Goal: Task Accomplishment & Management: Use online tool/utility

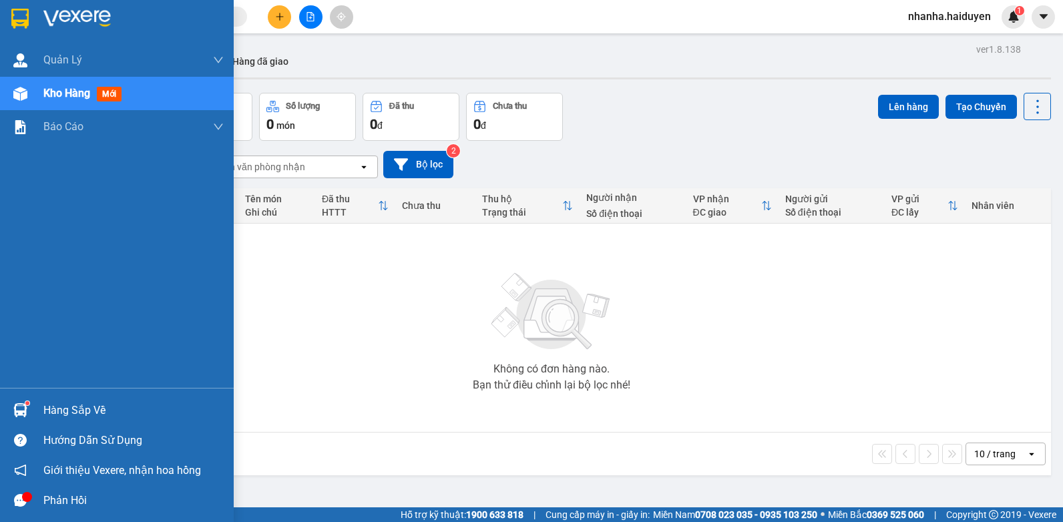
click at [22, 100] on img at bounding box center [20, 94] width 14 height 14
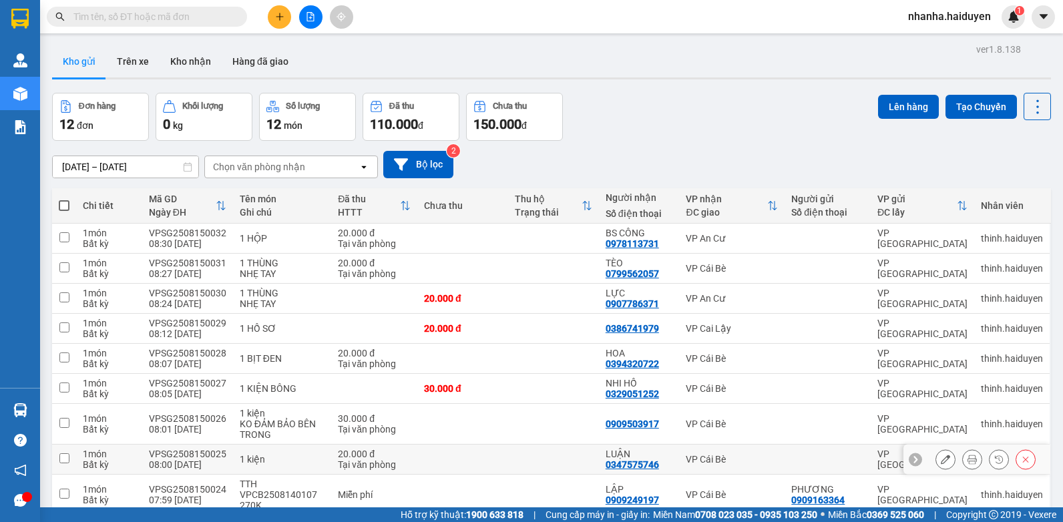
scroll to position [93, 0]
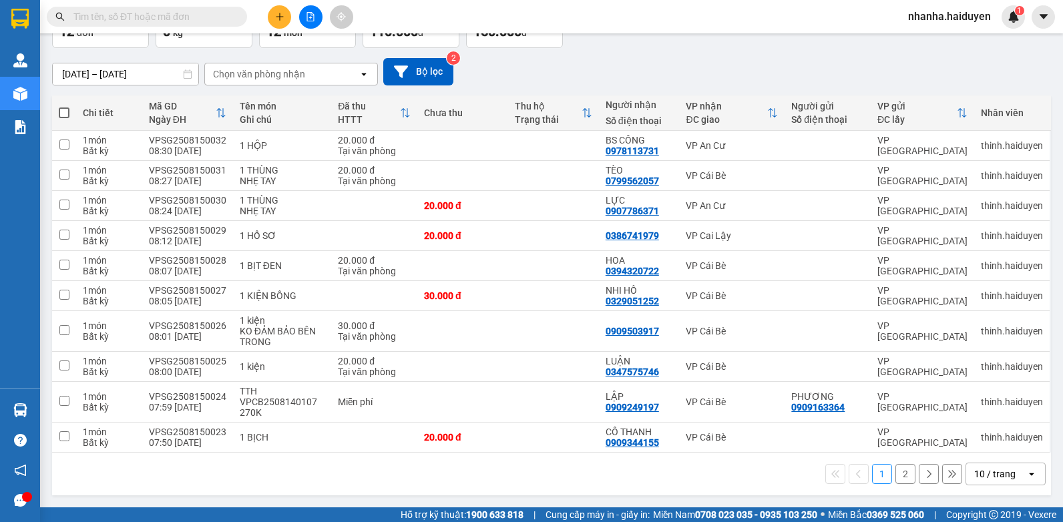
click at [1026, 471] on icon "open" at bounding box center [1031, 474] width 11 height 11
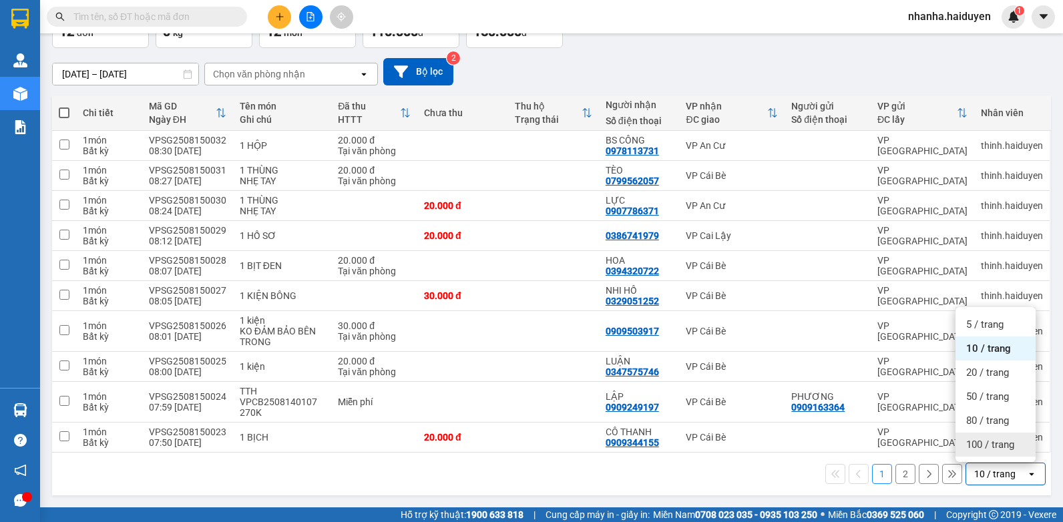
click at [1003, 441] on span "100 / trang" at bounding box center [990, 444] width 48 height 13
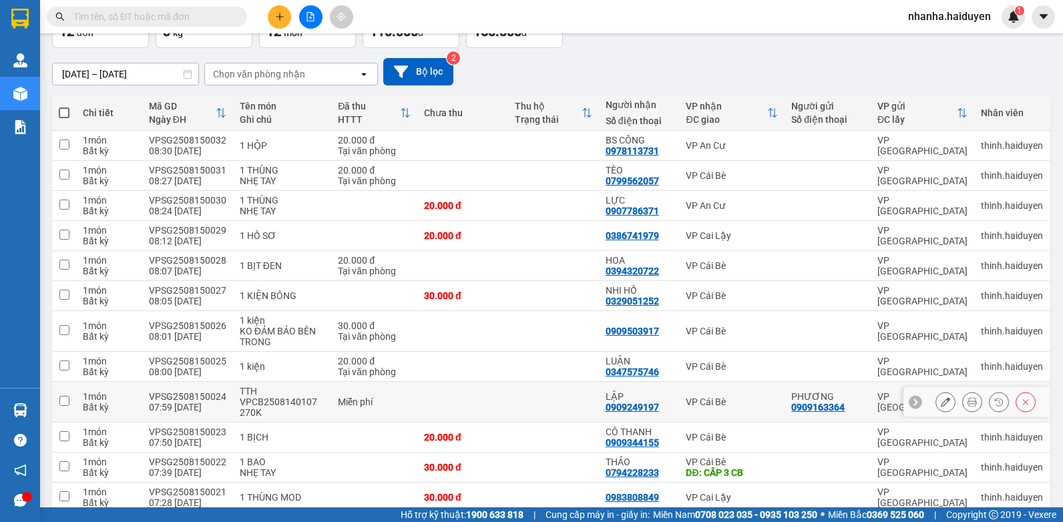
scroll to position [153, 0]
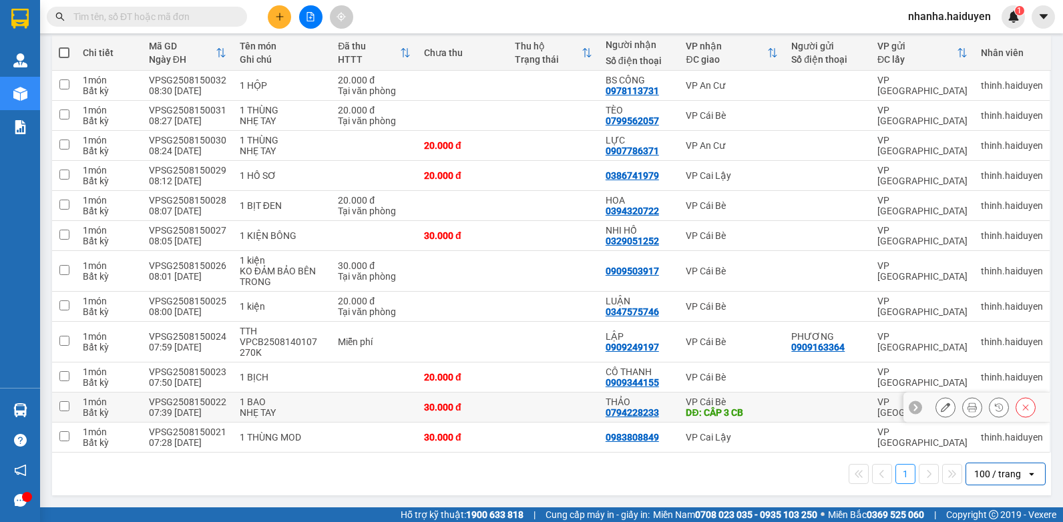
click at [706, 410] on div "DĐ: CÂP 3 CB" at bounding box center [731, 412] width 92 height 11
checkbox input "true"
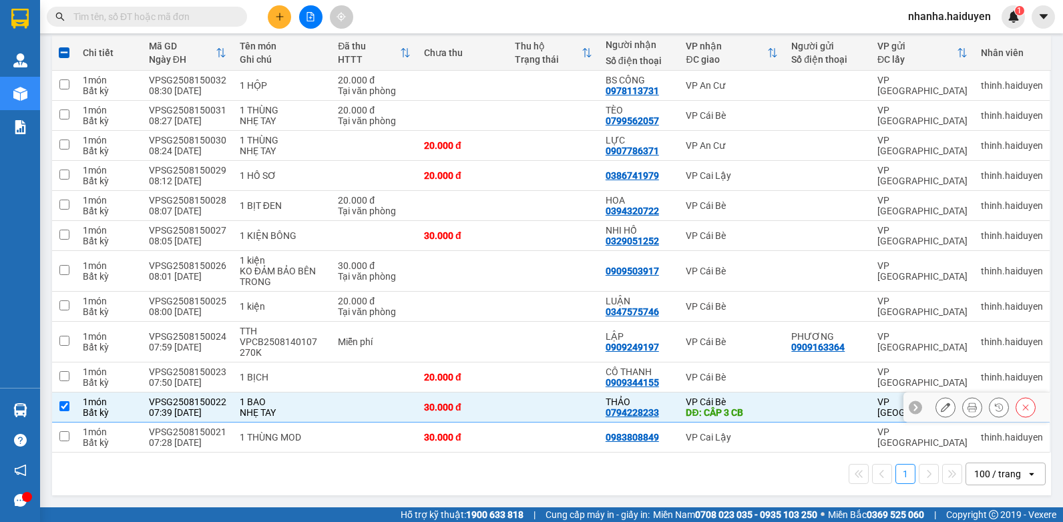
scroll to position [0, 0]
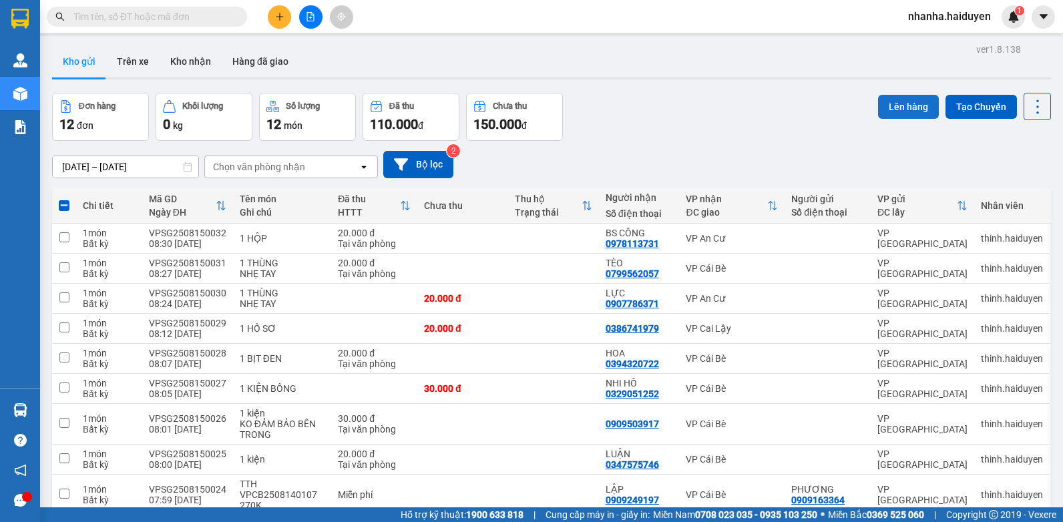
click at [914, 100] on button "Lên hàng" at bounding box center [908, 107] width 61 height 24
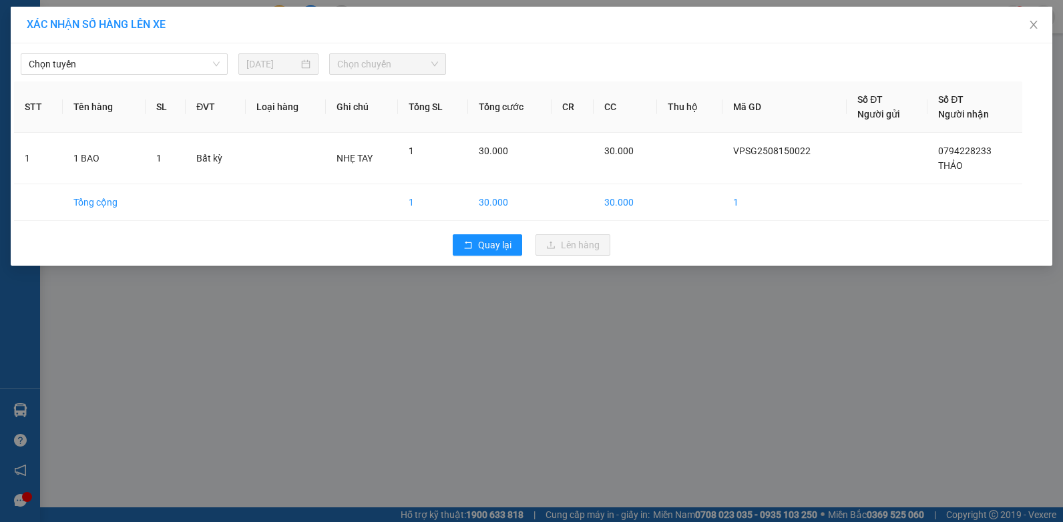
click at [103, 75] on div "Chọn tuyến [DATE] Chọn chuyến STT Tên hàng SL ĐVT Loại hàng Ghi chú Tổng SL Tổn…" at bounding box center [531, 154] width 1041 height 222
click at [101, 66] on span "Chọn tuyến" at bounding box center [124, 64] width 191 height 20
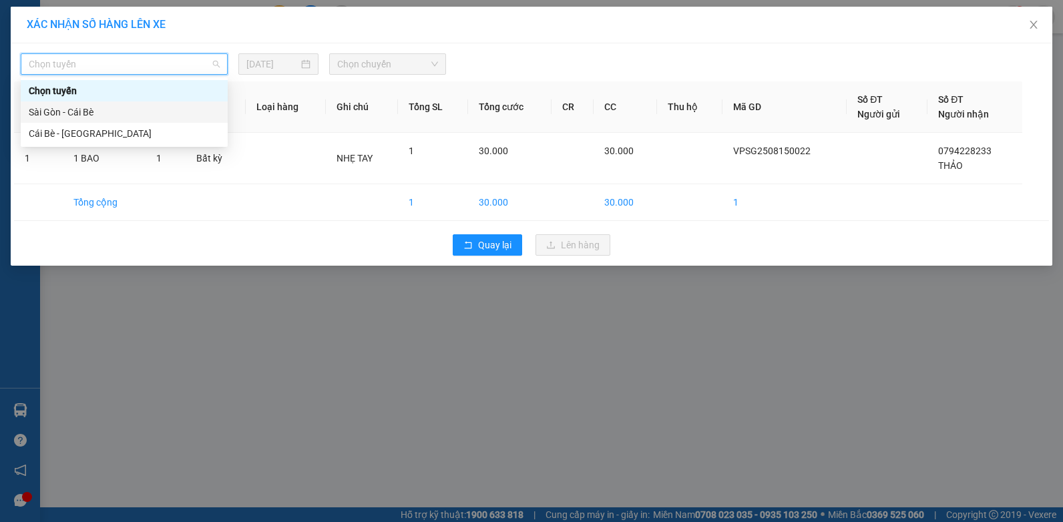
click at [99, 105] on div "Sài Gòn - Cái Bè" at bounding box center [124, 111] width 207 height 21
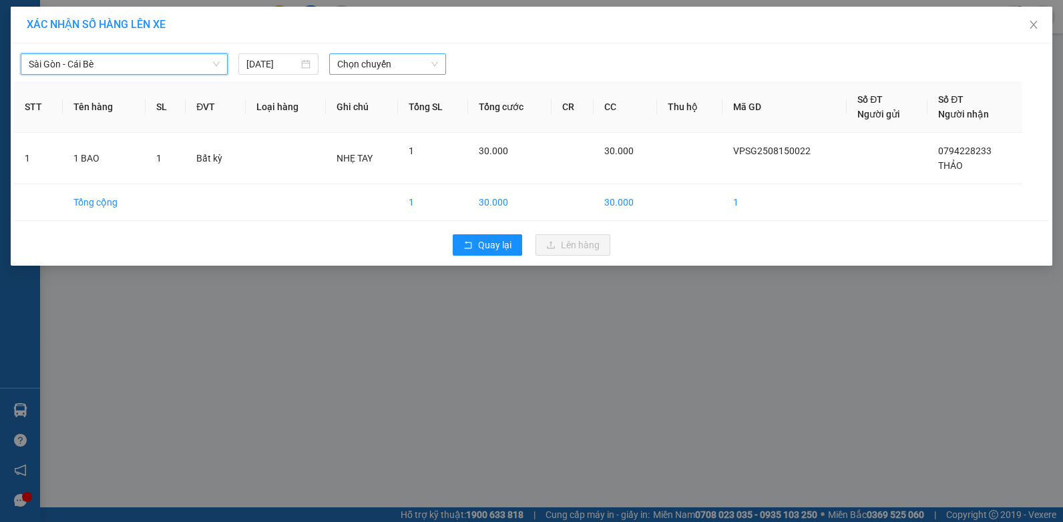
click at [374, 67] on span "Chọn chuyến" at bounding box center [387, 64] width 100 height 20
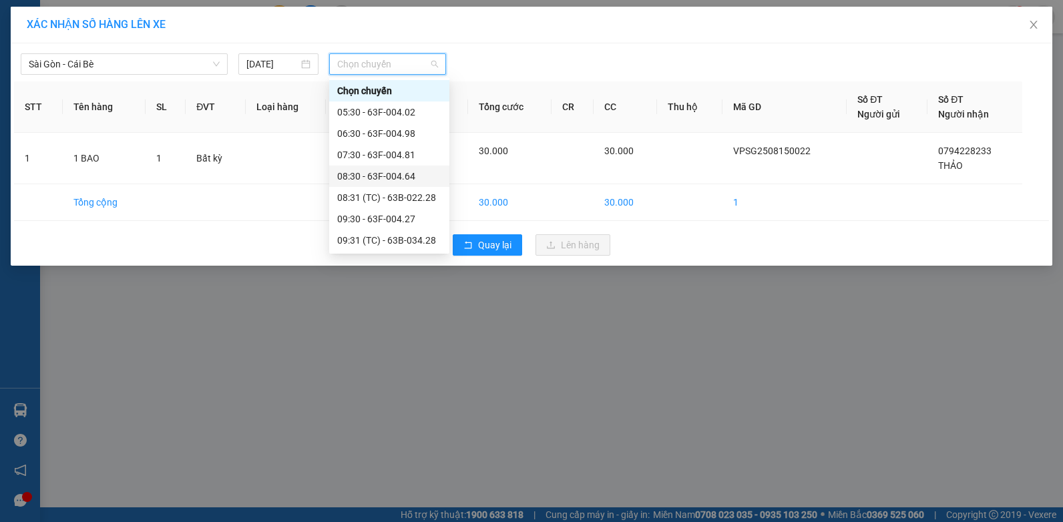
click at [404, 178] on div "08:30 - 63F-004.64" at bounding box center [389, 176] width 104 height 15
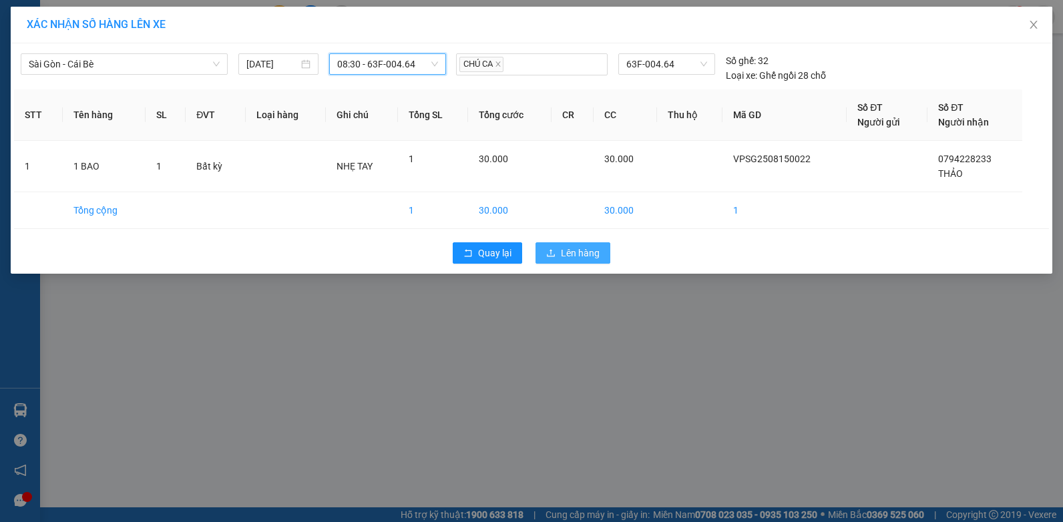
click at [558, 250] on button "Lên hàng" at bounding box center [572, 252] width 75 height 21
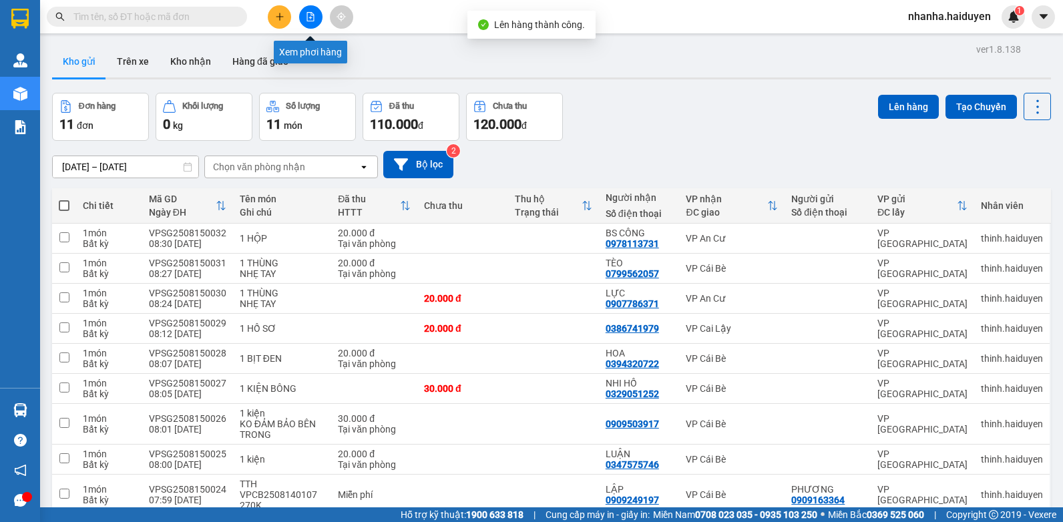
click at [308, 17] on icon "file-add" at bounding box center [310, 16] width 9 height 9
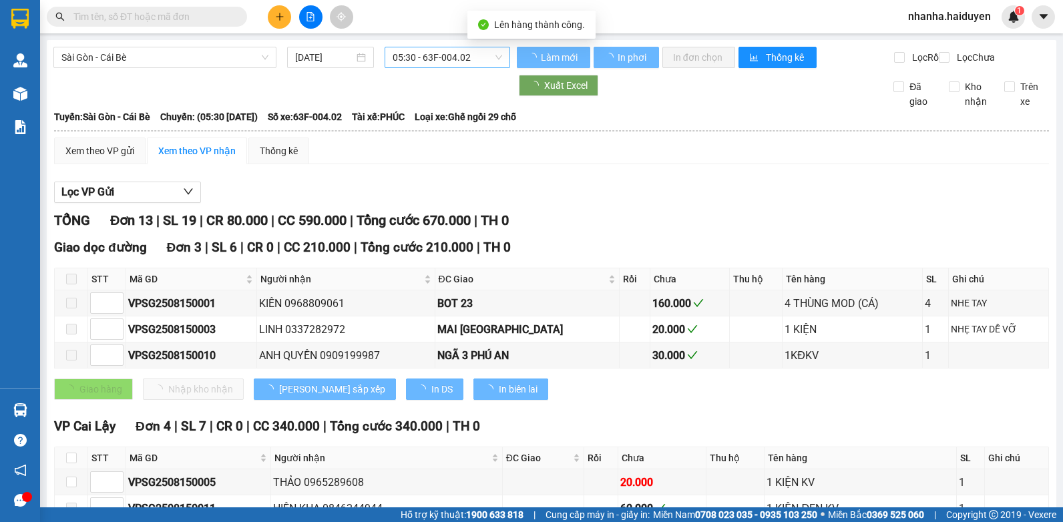
click at [412, 58] on span "05:30 - 63F-004.02" at bounding box center [446, 57] width 109 height 20
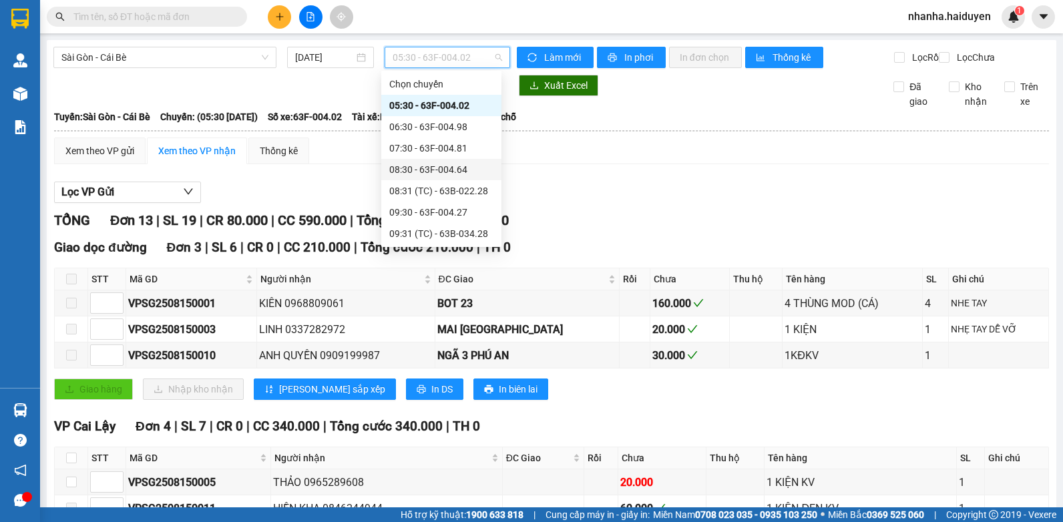
click at [473, 169] on div "08:30 - 63F-004.64" at bounding box center [441, 169] width 104 height 15
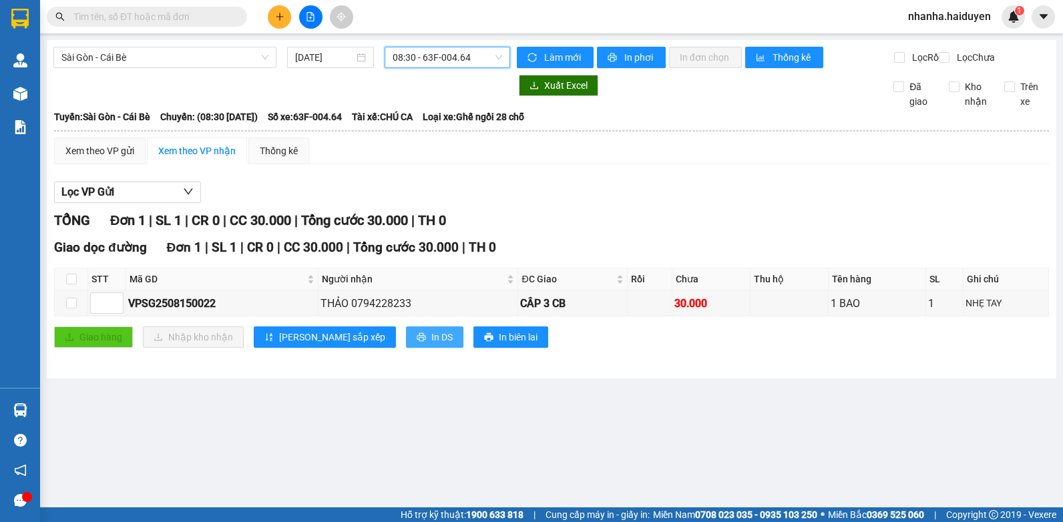
click at [406, 340] on button "In DS" at bounding box center [434, 336] width 57 height 21
click at [734, 137] on th at bounding box center [551, 131] width 996 height 12
click at [65, 288] on th at bounding box center [71, 279] width 33 height 22
click at [66, 284] on input "checkbox" at bounding box center [71, 279] width 11 height 11
checkbox input "true"
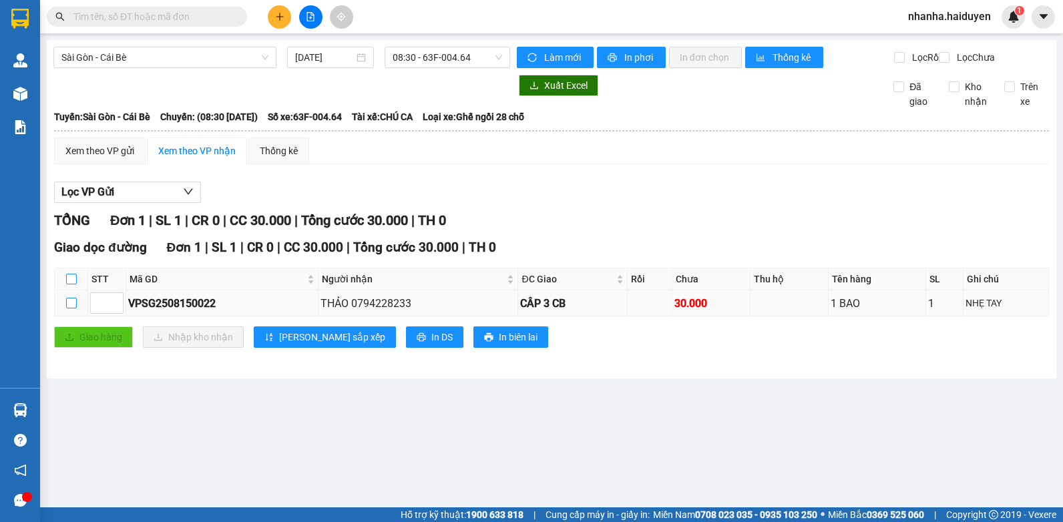
checkbox input "true"
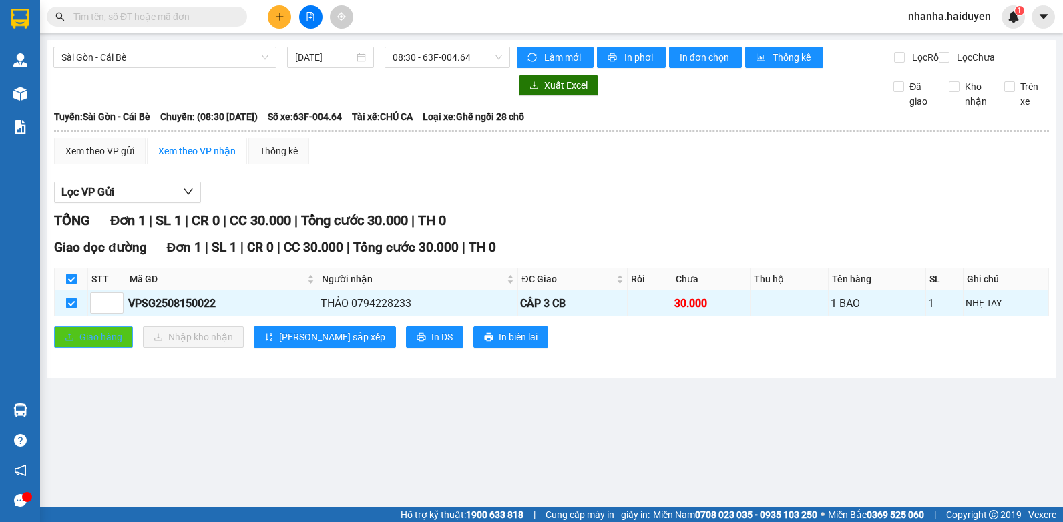
click at [65, 342] on icon "upload" at bounding box center [69, 336] width 9 height 9
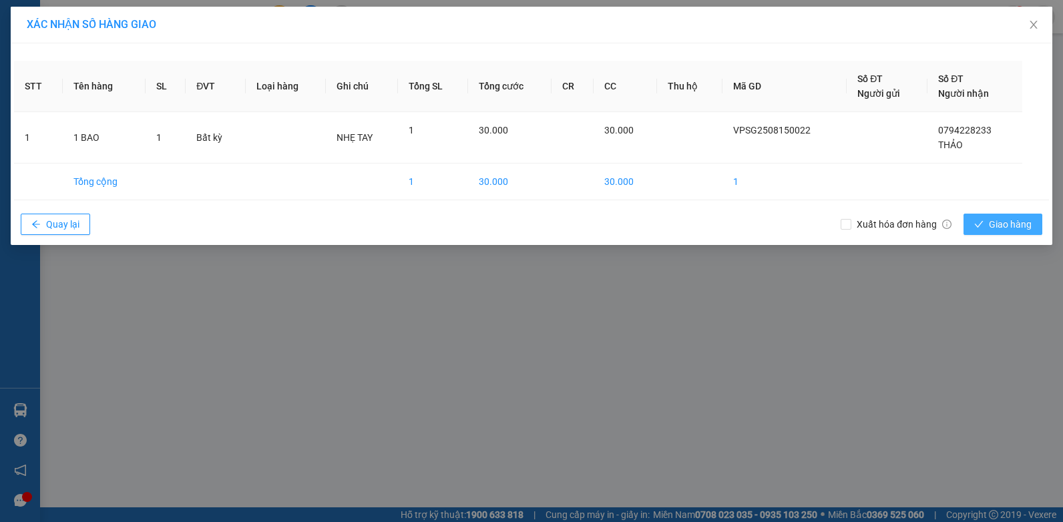
click at [1019, 221] on span "Giao hàng" at bounding box center [1009, 224] width 43 height 15
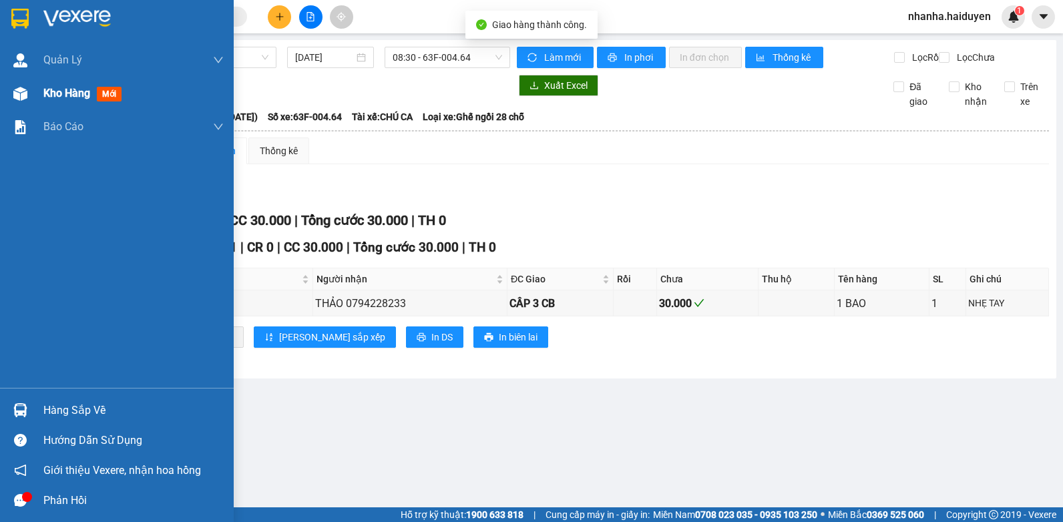
click at [27, 91] on div at bounding box center [20, 93] width 23 height 23
